Goal: Check status: Check status

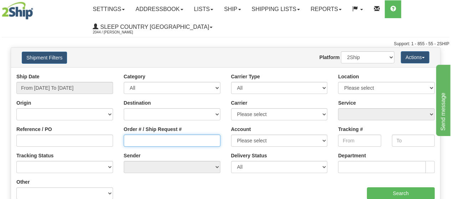
click at [154, 142] on input "Order # / Ship Request #" at bounding box center [172, 141] width 97 height 12
paste input "9000H974211"
type input "9000H974211"
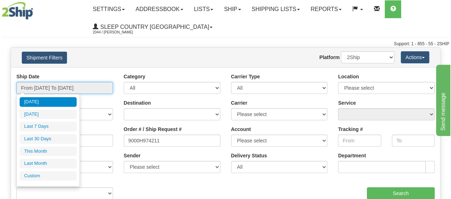
click at [53, 91] on input "From [DATE] To [DATE]" at bounding box center [64, 88] width 97 height 12
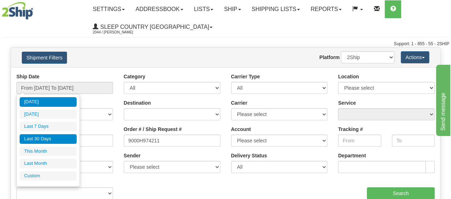
click at [37, 136] on li "Last 30 Days" at bounding box center [48, 139] width 57 height 10
type input "From [DATE] To [DATE]"
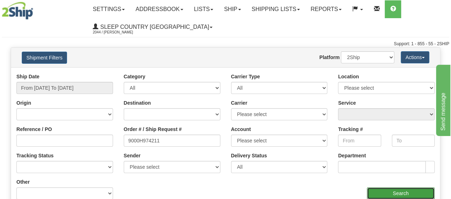
click at [404, 192] on input "Search" at bounding box center [401, 194] width 68 height 12
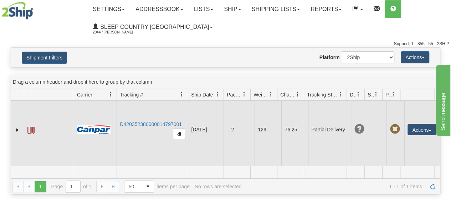
scroll to position [16, 0]
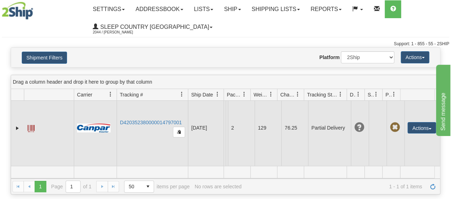
click at [94, 117] on td at bounding box center [95, 128] width 43 height 76
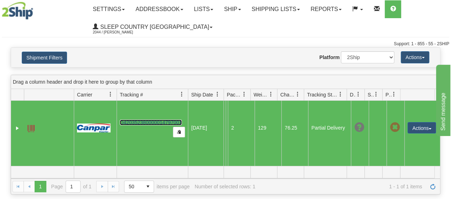
click at [128, 120] on link "D420352380000014797001" at bounding box center [151, 123] width 62 height 6
